Goal: Information Seeking & Learning: Learn about a topic

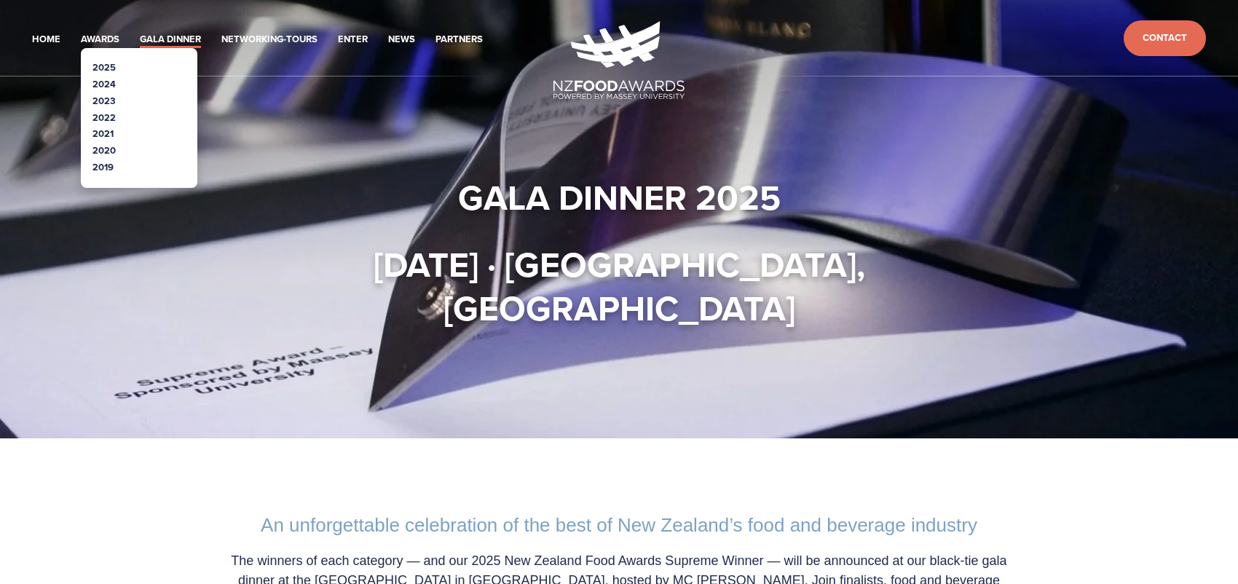
click at [104, 70] on link "2025" at bounding box center [103, 67] width 23 height 14
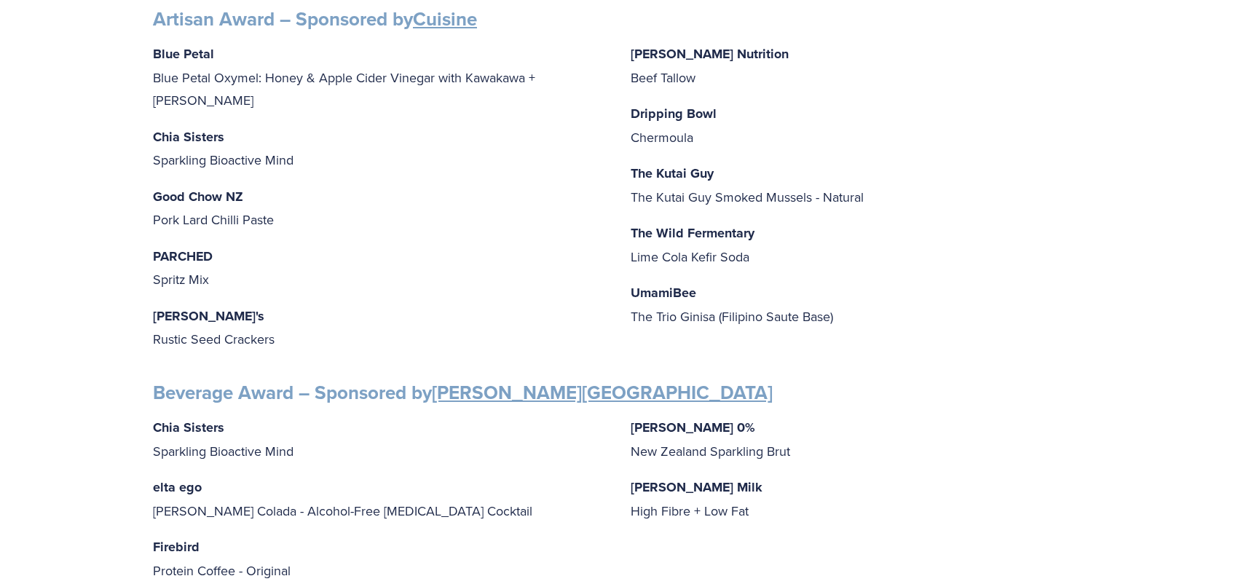
scroll to position [593, 0]
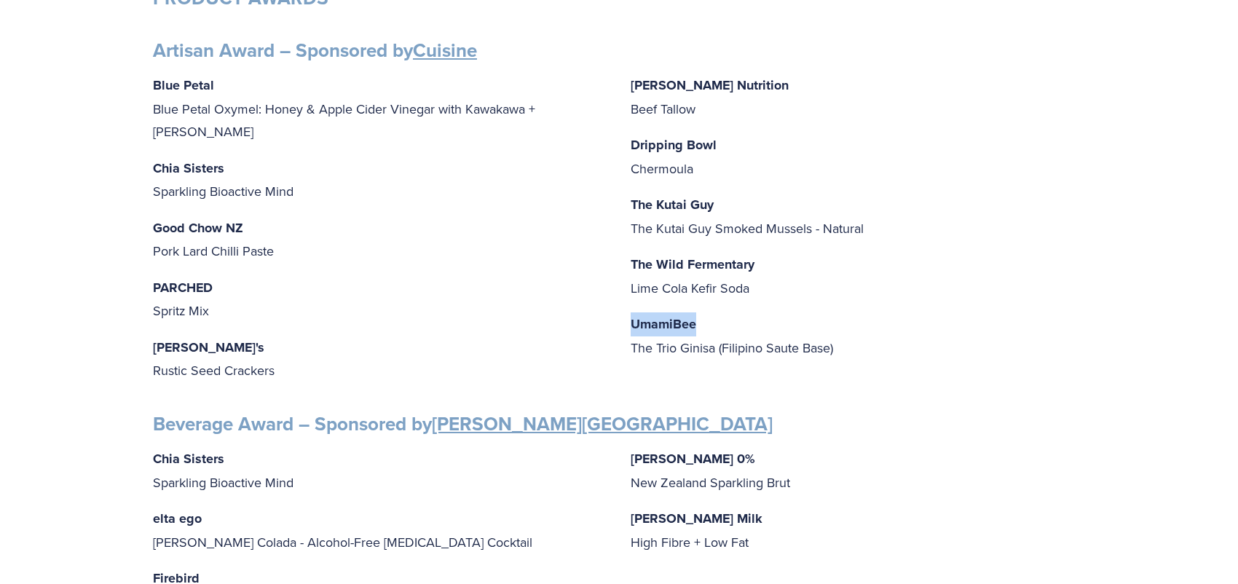
drag, startPoint x: 698, startPoint y: 317, endPoint x: 634, endPoint y: 316, distance: 64.8
click at [631, 315] on p "UmamiBee The Trio Ginisa (Filipino Saute Base)" at bounding box center [858, 335] width 454 height 47
copy strong "UmamiBee"
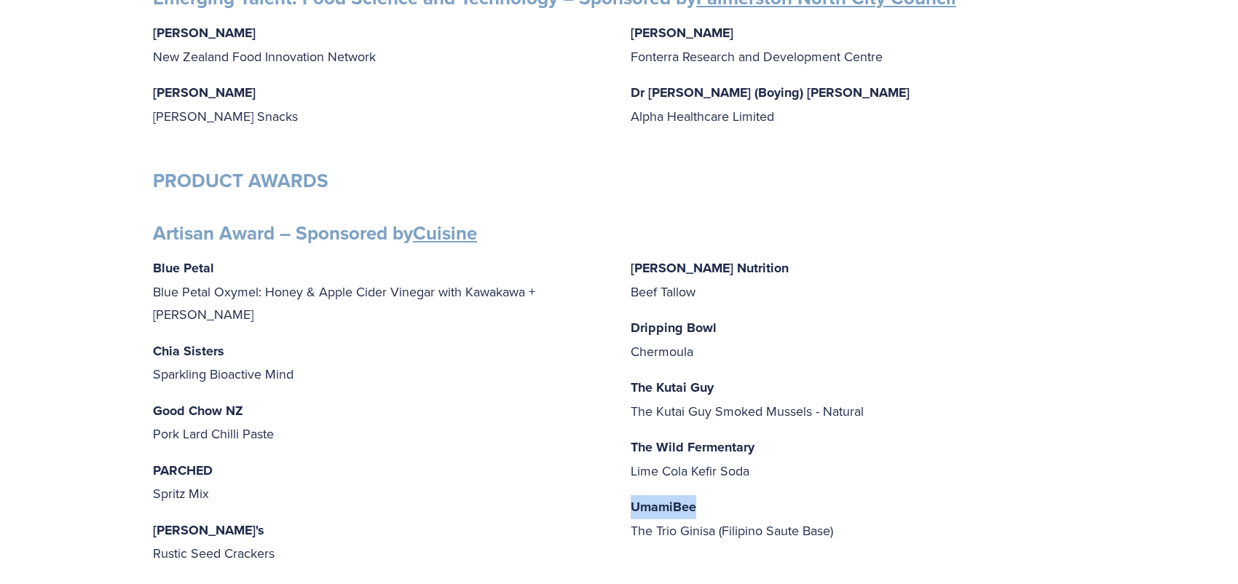
scroll to position [414, 0]
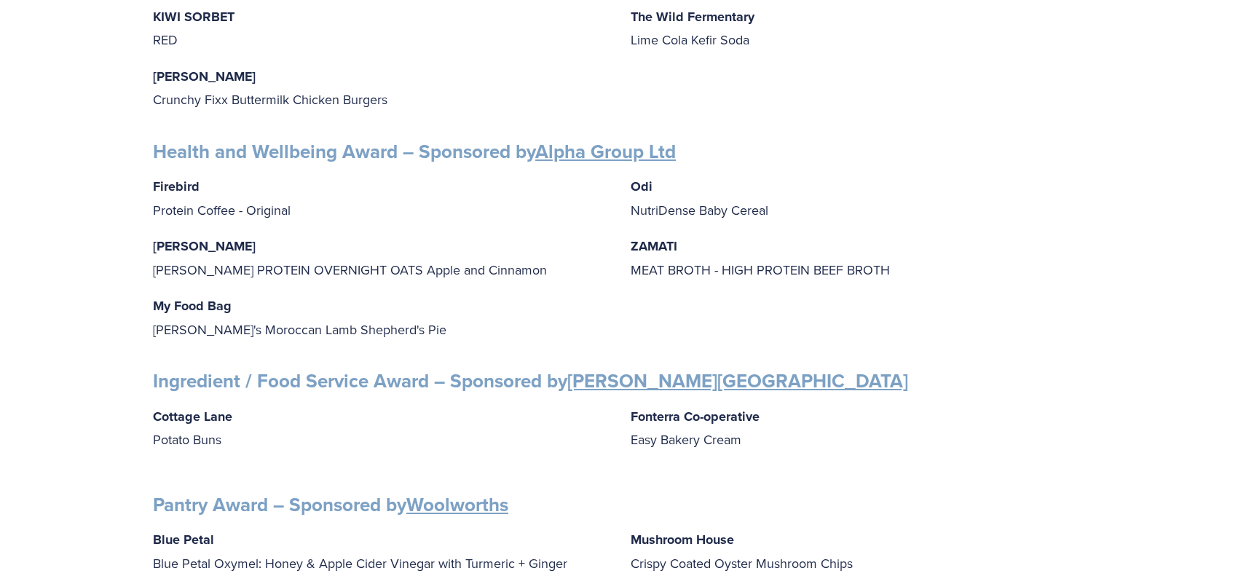
scroll to position [1870, 0]
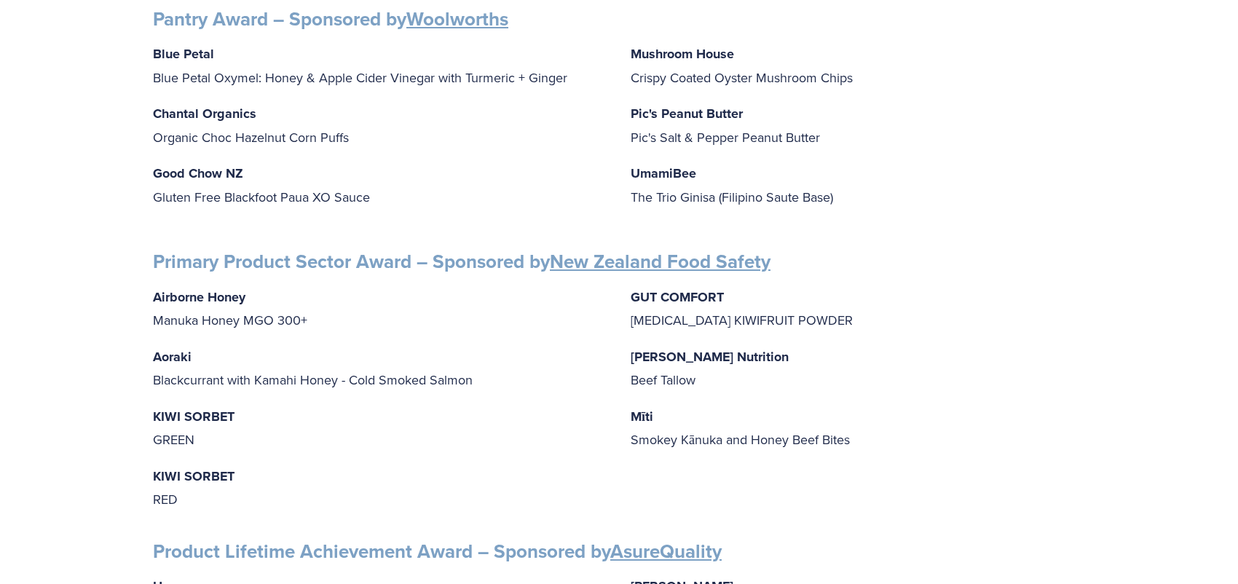
click at [638, 407] on strong "Mīti" at bounding box center [642, 416] width 23 height 19
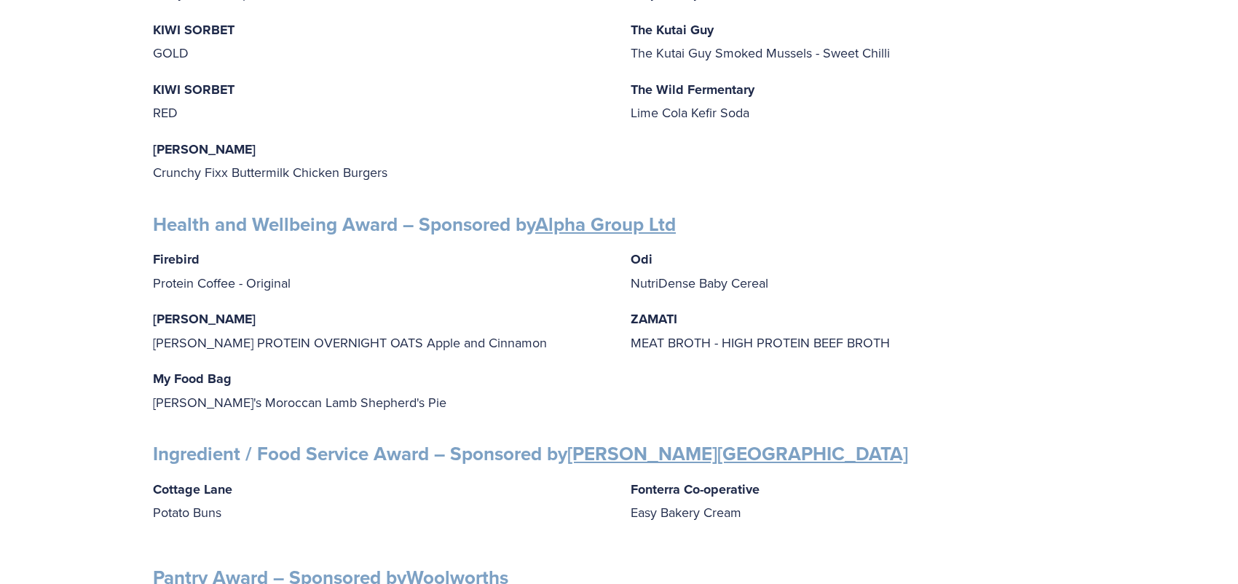
scroll to position [1328, 0]
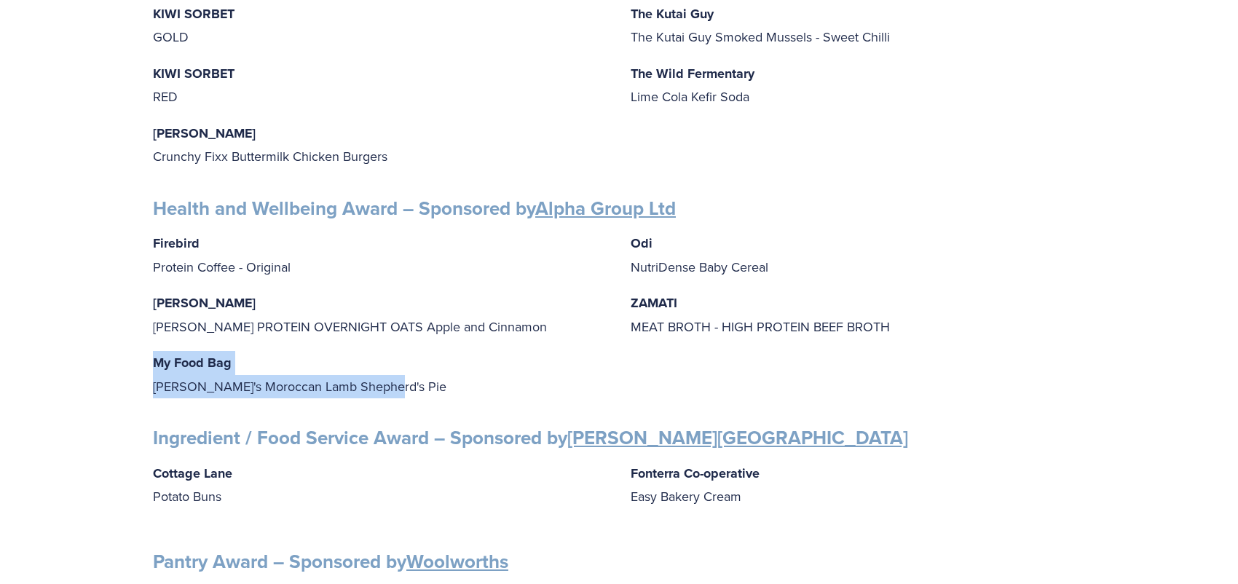
drag, startPoint x: 388, startPoint y: 360, endPoint x: 164, endPoint y: 341, distance: 225.2
click at [153, 351] on p "My Food Bag [PERSON_NAME]'s Moroccan Lamb Shepherd's Pie" at bounding box center [380, 374] width 454 height 47
copy p "My Food Bag [PERSON_NAME]'s Moroccan Lamb Shepherd's Pie"
